Goal: Task Accomplishment & Management: Use online tool/utility

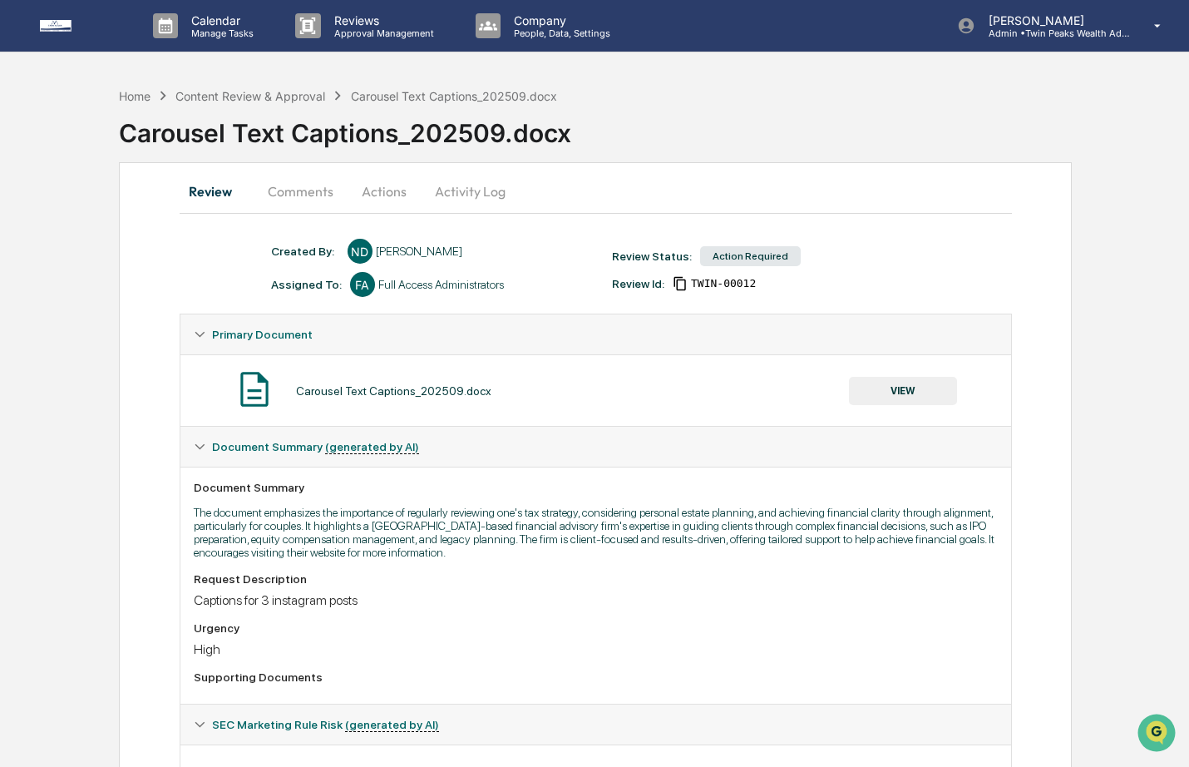
click at [388, 185] on button "Actions" at bounding box center [384, 191] width 75 height 40
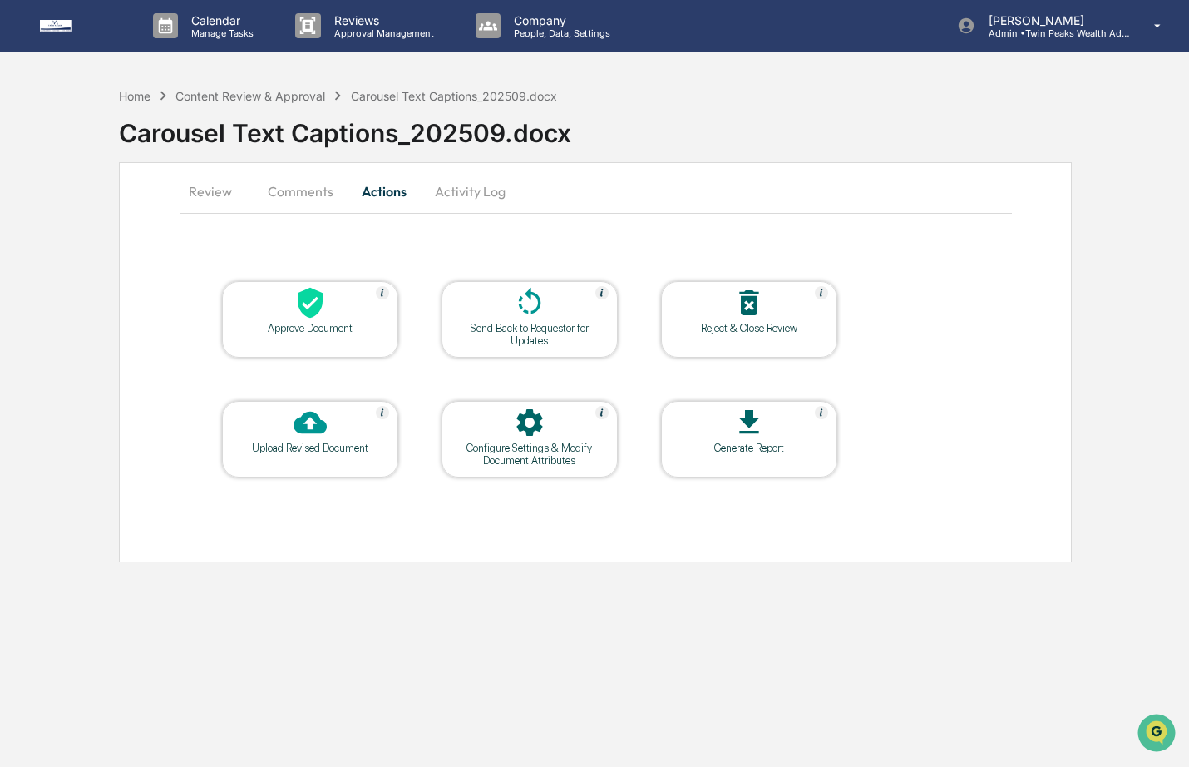
click at [464, 190] on button "Activity Log" at bounding box center [470, 191] width 97 height 40
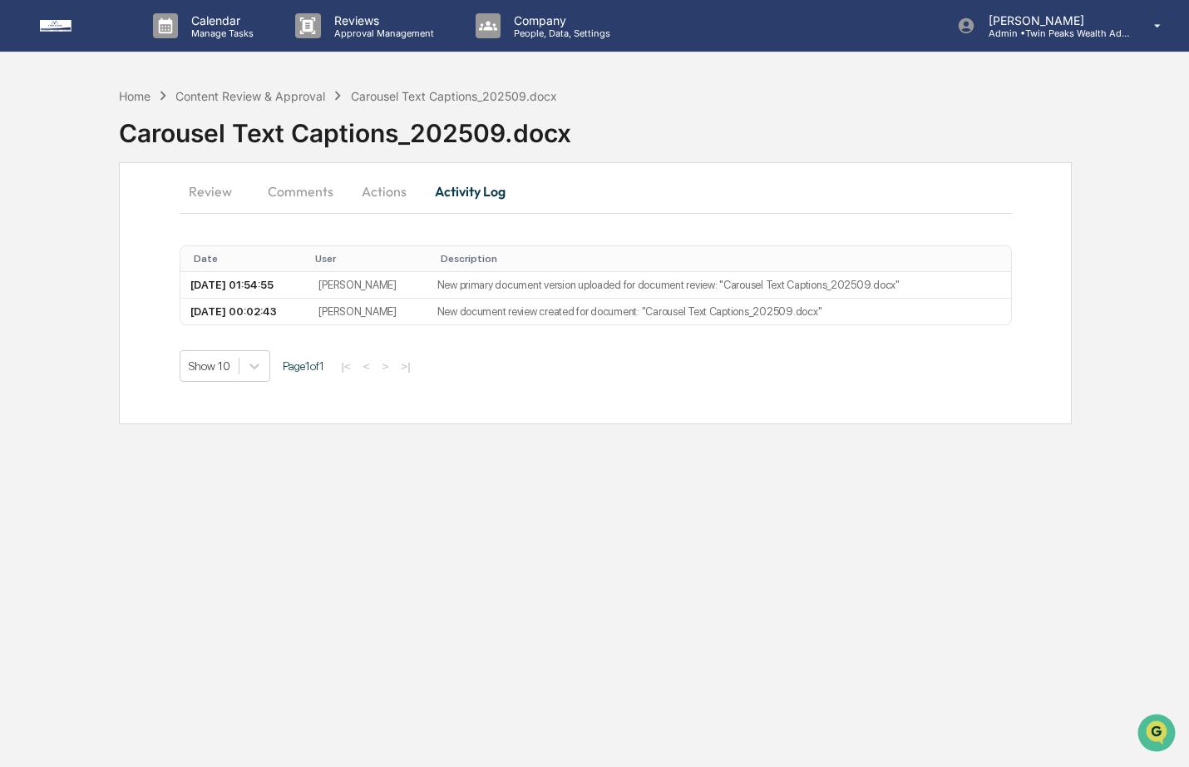
click at [374, 188] on button "Actions" at bounding box center [384, 191] width 75 height 40
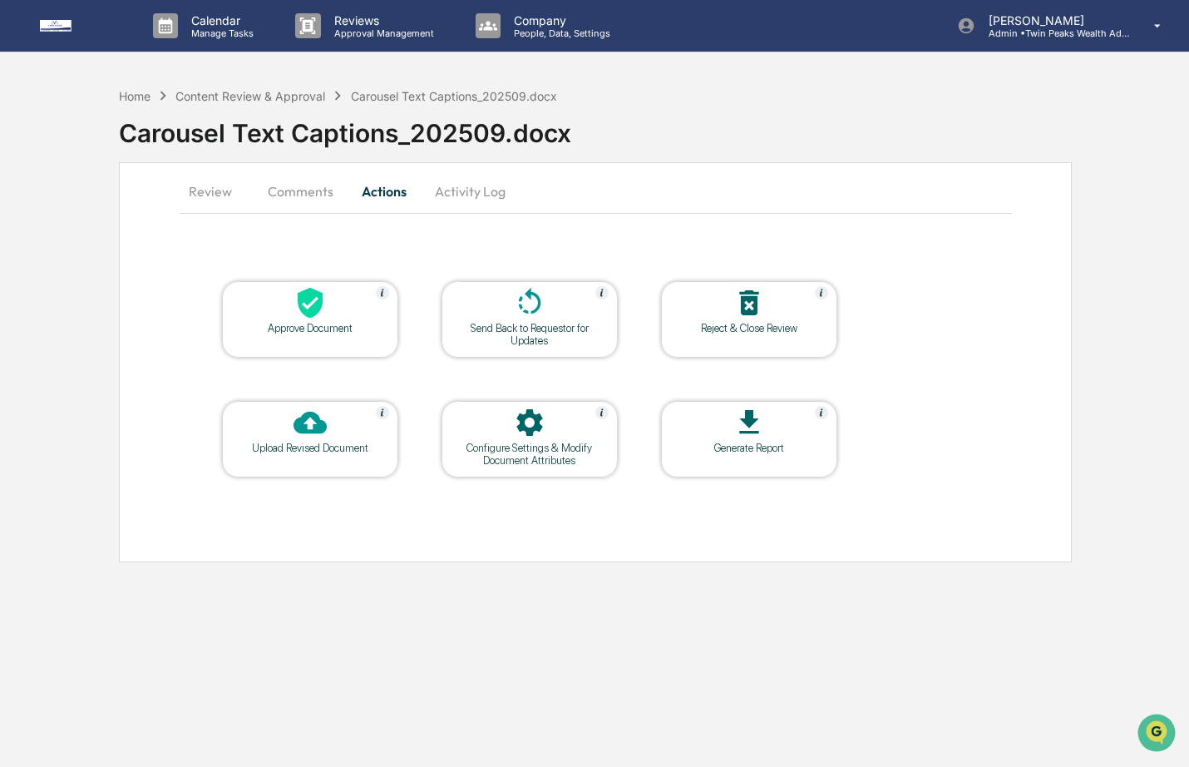
click at [457, 189] on button "Activity Log" at bounding box center [470, 191] width 97 height 40
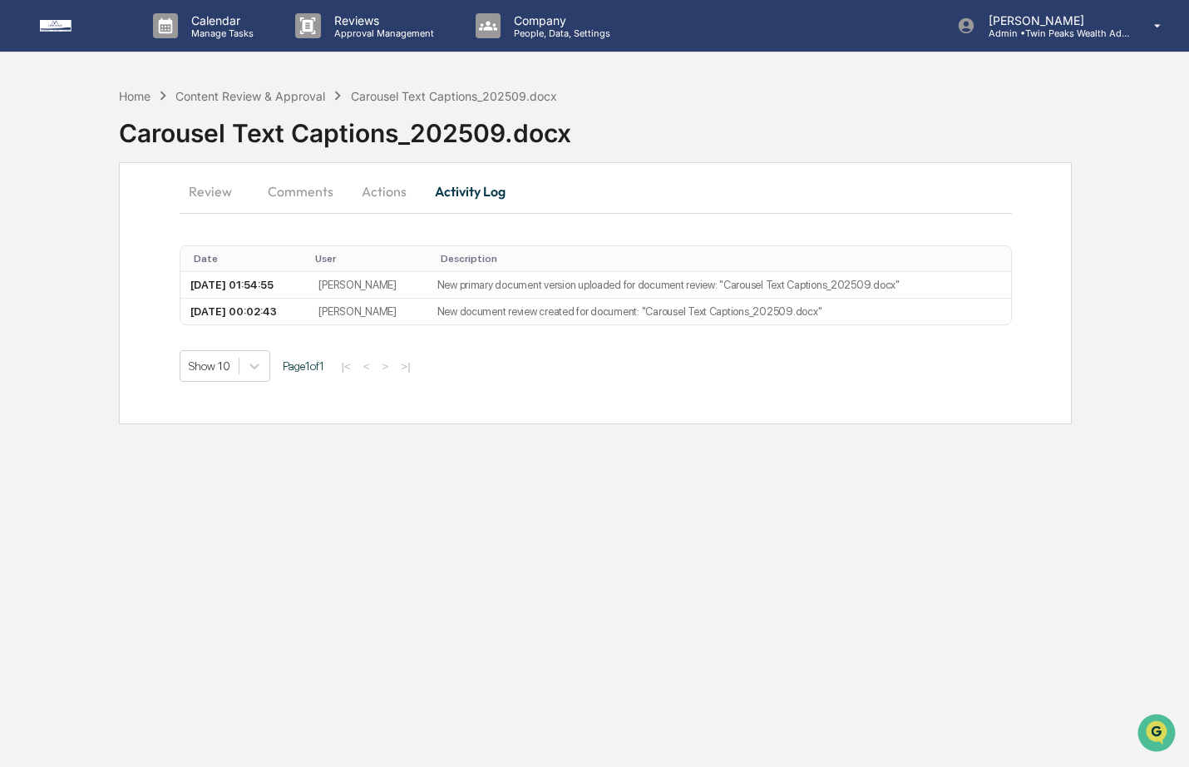
click at [380, 186] on button "Actions" at bounding box center [384, 191] width 75 height 40
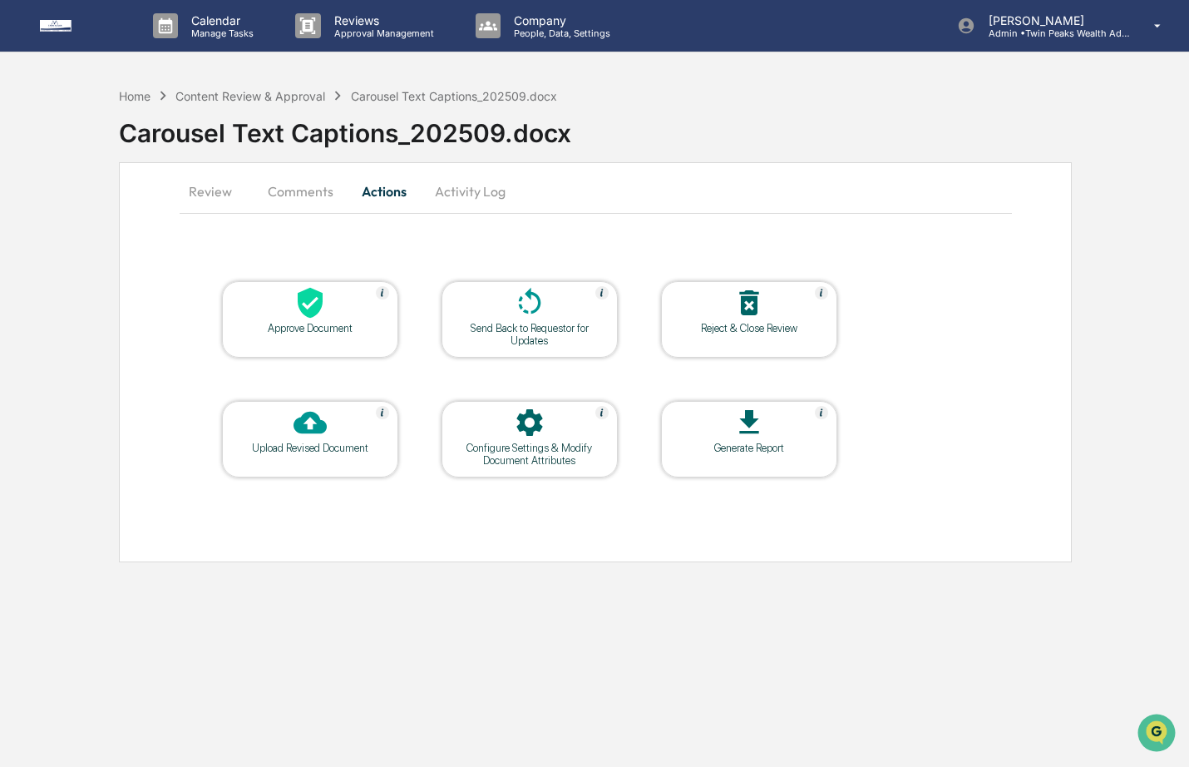
click at [305, 422] on icon at bounding box center [310, 422] width 33 height 33
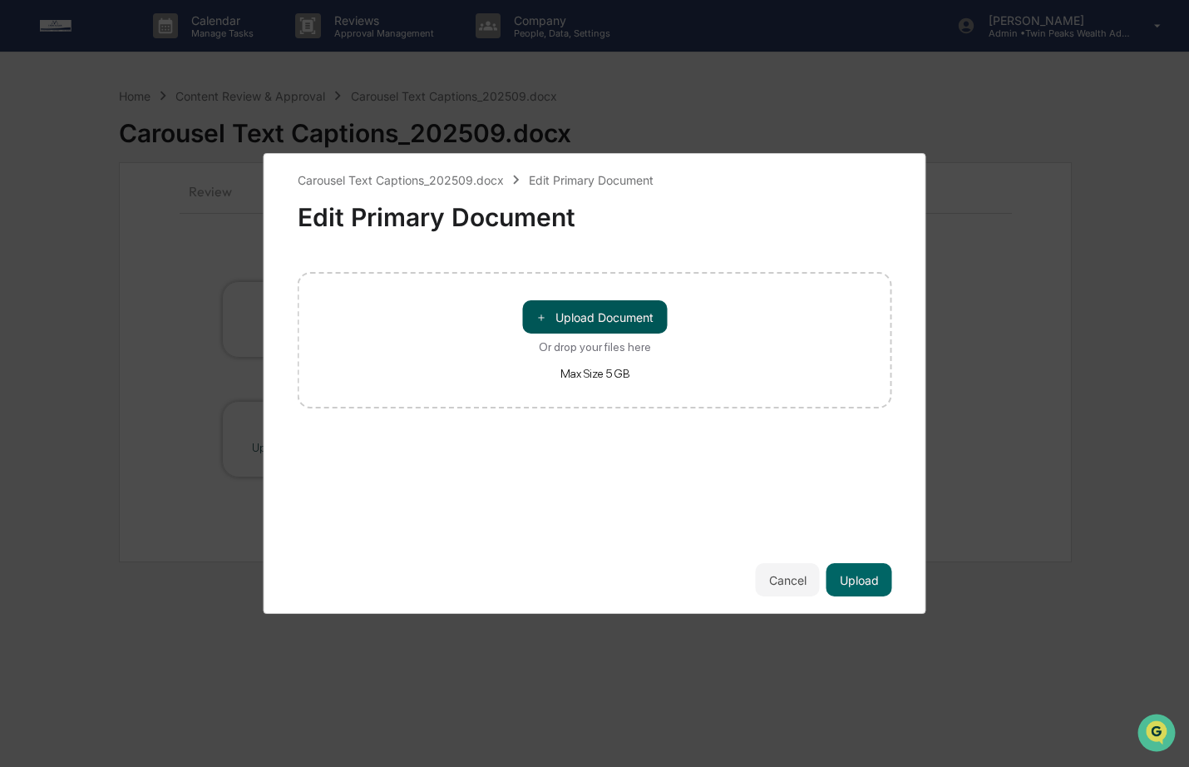
click at [587, 314] on button "＋ Upload Document" at bounding box center [594, 316] width 145 height 33
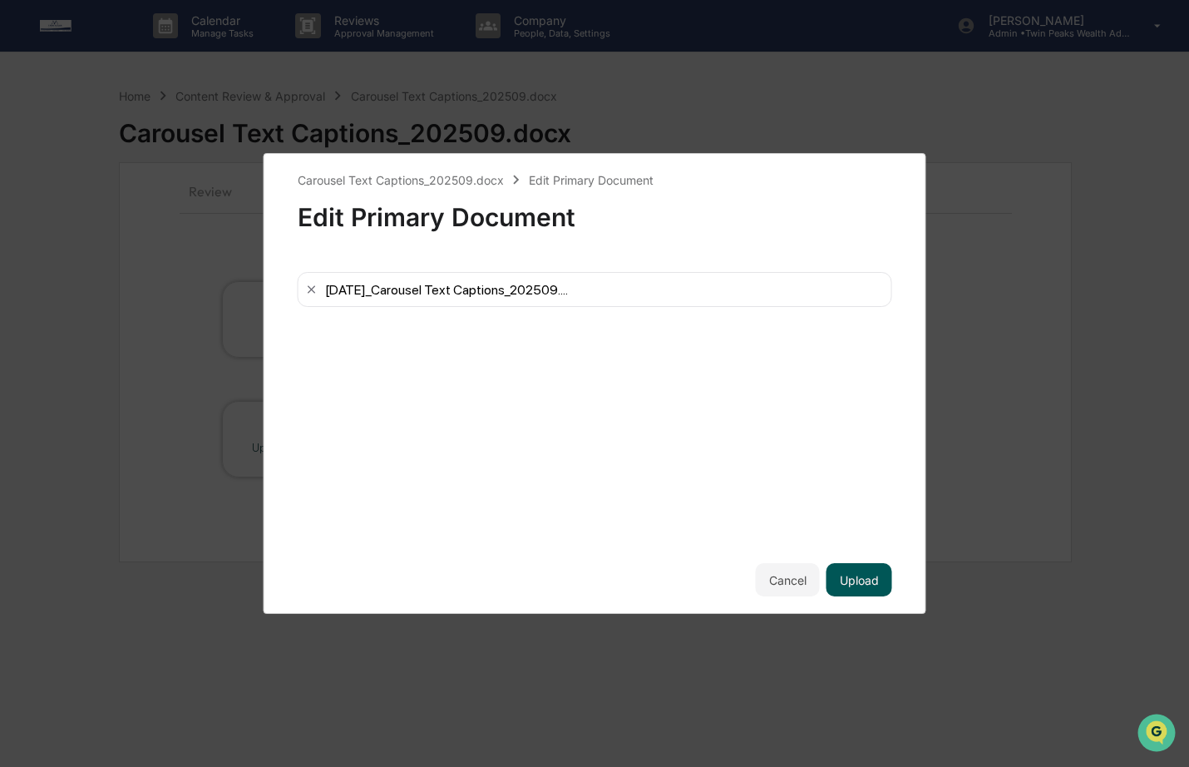
click at [861, 577] on button "Upload" at bounding box center [860, 579] width 66 height 33
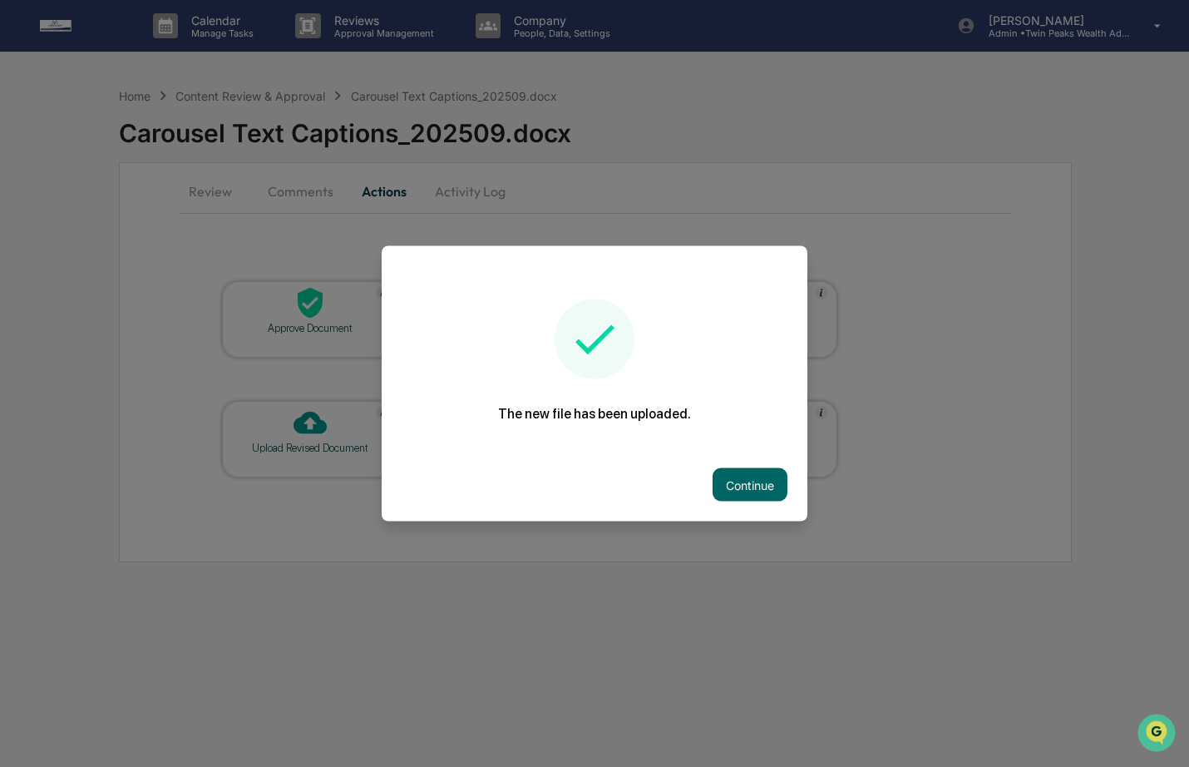
click at [827, 223] on div at bounding box center [594, 383] width 1189 height 767
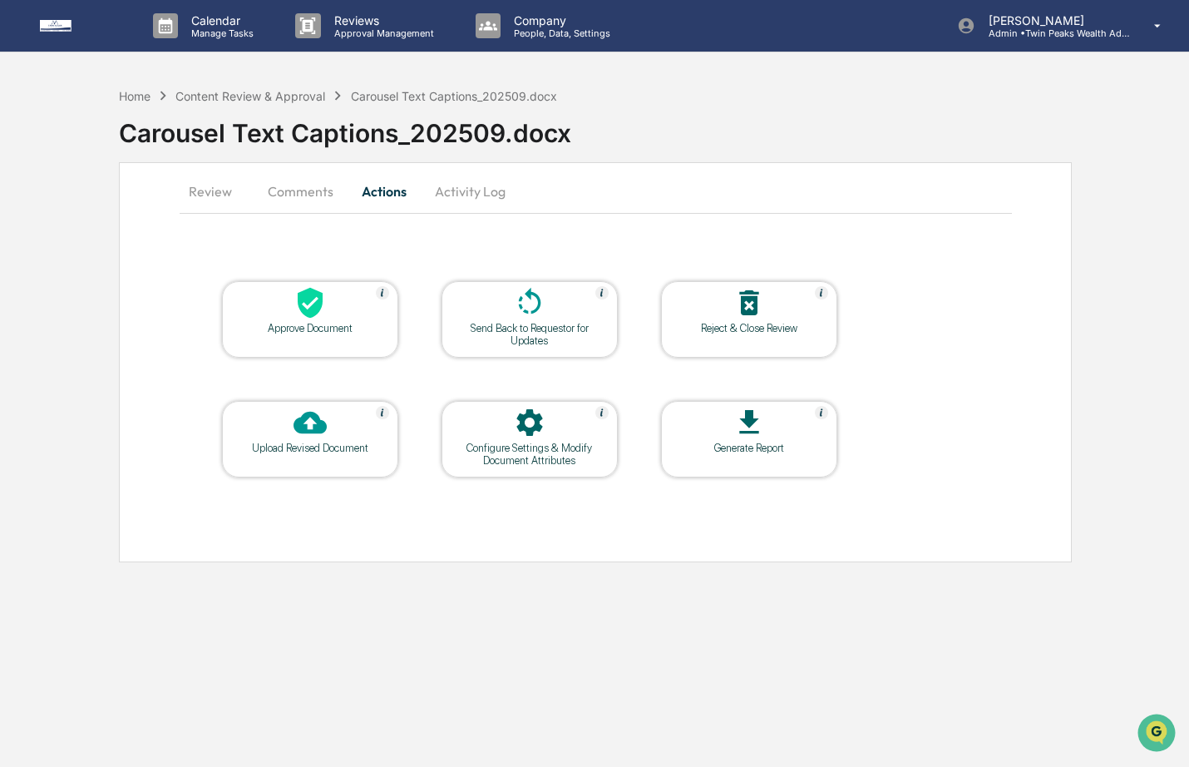
click at [537, 302] on icon at bounding box center [529, 302] width 33 height 33
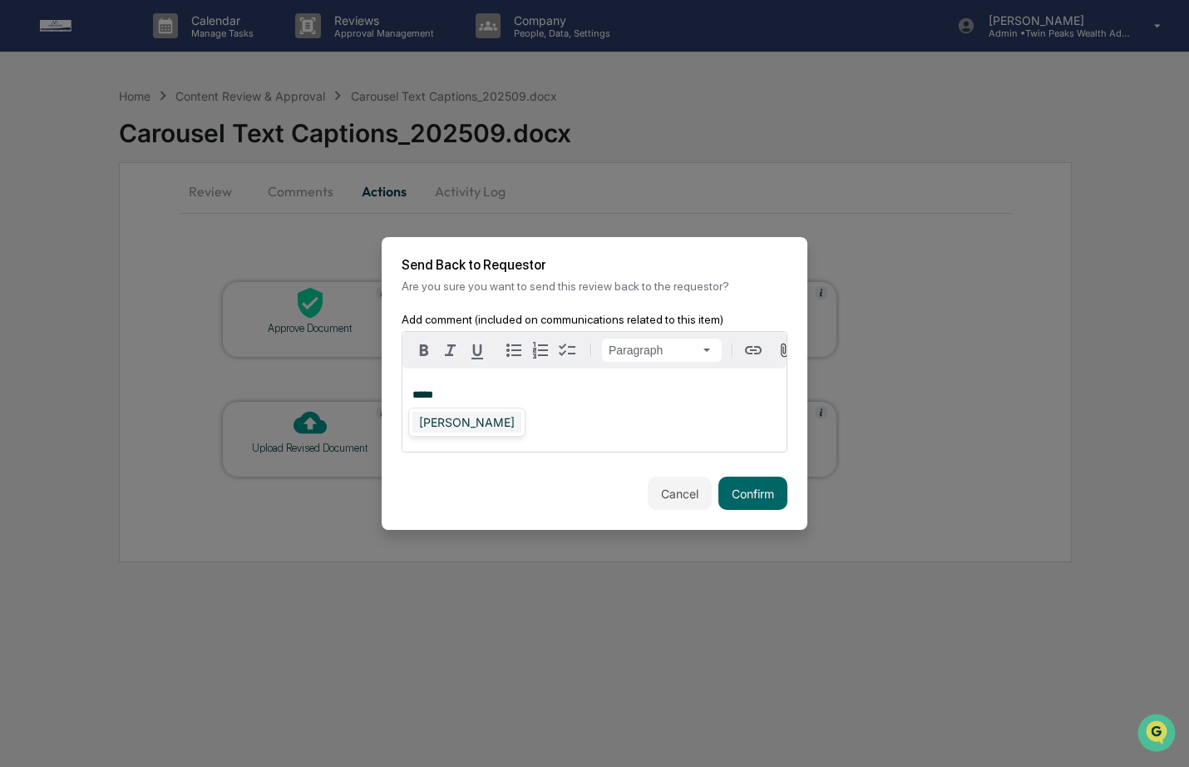
click at [459, 423] on div "[PERSON_NAME]" at bounding box center [467, 422] width 109 height 21
click at [767, 491] on button "Confirm" at bounding box center [753, 493] width 69 height 33
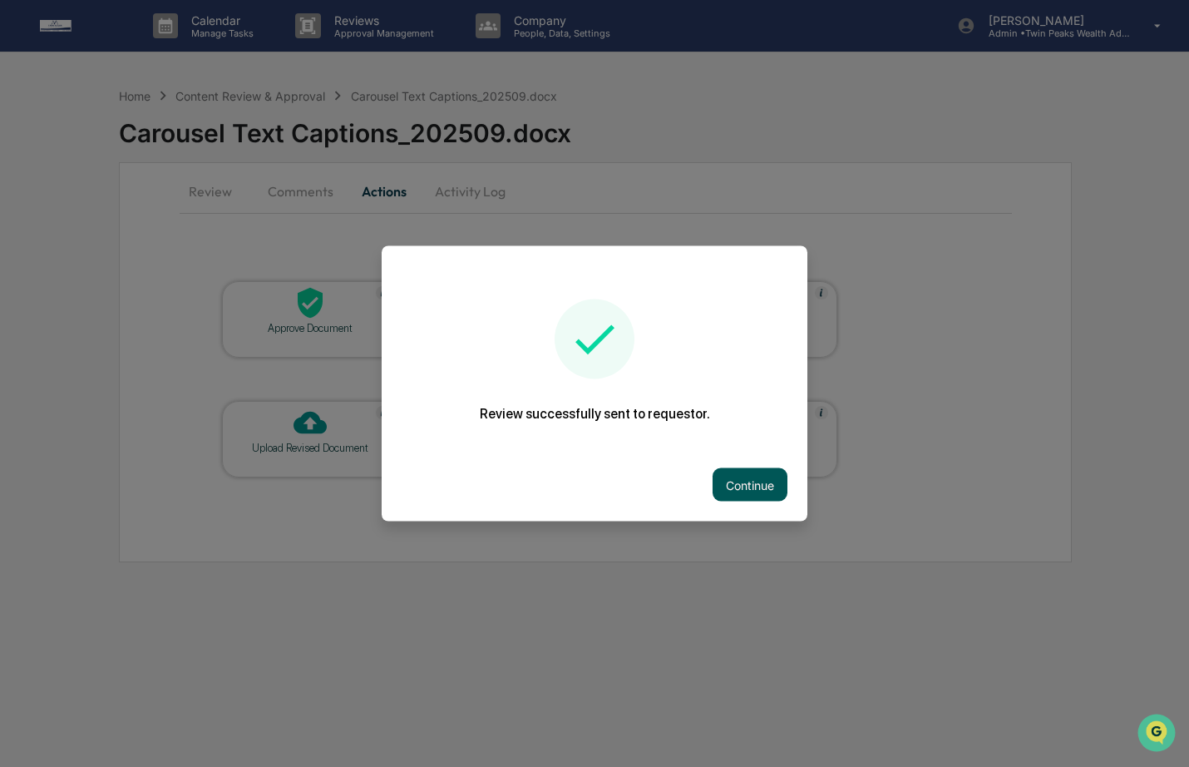
click at [749, 481] on button "Continue" at bounding box center [750, 484] width 75 height 33
